Goal: Communication & Community: Answer question/provide support

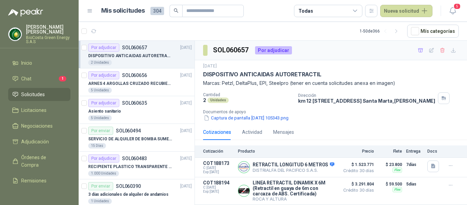
click at [41, 77] on li "Chat 1" at bounding box center [39, 79] width 54 height 8
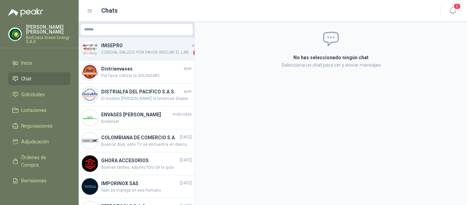
click at [155, 55] on span "CORDIAL SALUDO POR FAVOR INDICAR EL LARGO DEL CABLE DEL RETRACTIL Y SI LO NCESI…" at bounding box center [146, 52] width 91 height 7
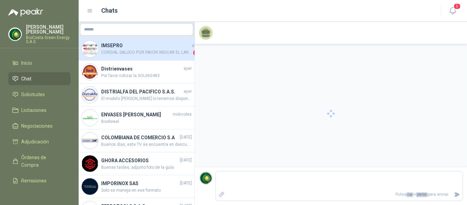
click at [151, 58] on div "IMSEPRO [DATE] CORDIAL SALUDO POR FAVOR INDICAR EL LARGO DEL CABLE DEL RETRACTI…" at bounding box center [137, 49] width 116 height 23
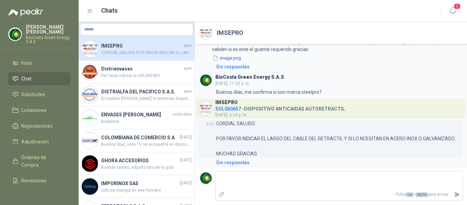
scroll to position [50, 0]
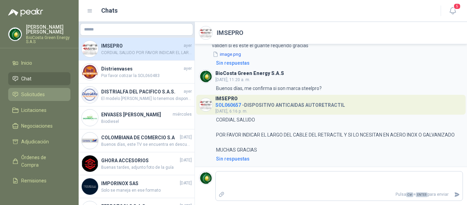
click at [38, 90] on link "Solicitudes" at bounding box center [39, 94] width 62 height 13
